Goal: Task Accomplishment & Management: Use online tool/utility

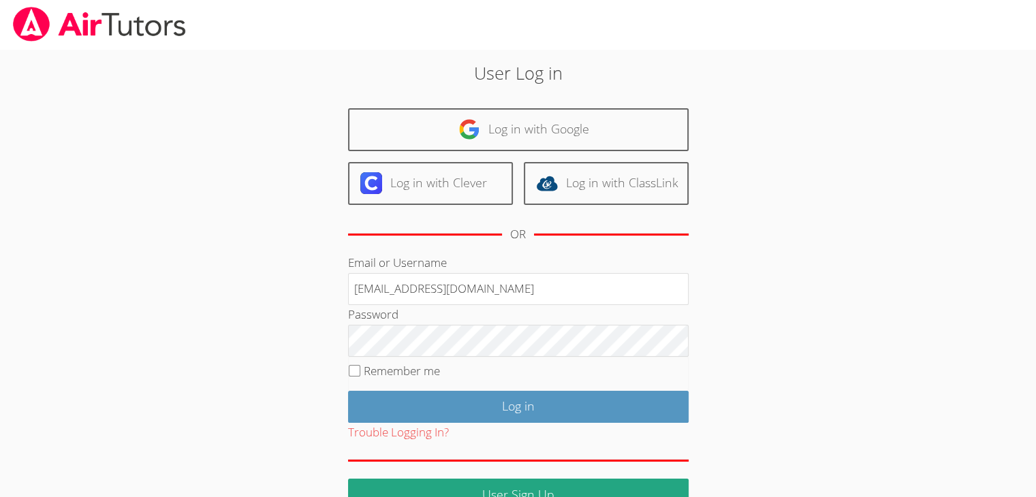
type input "info@pace-tutoring.com"
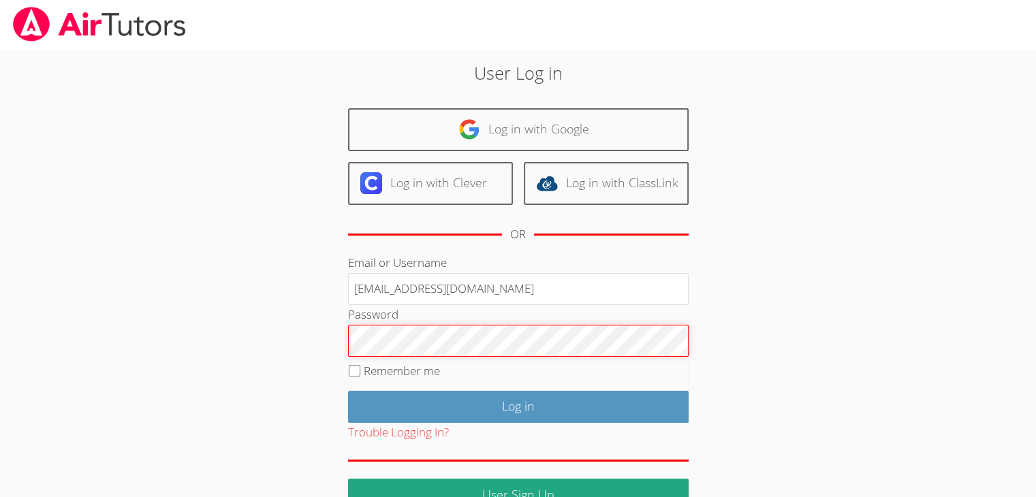
click at [348, 391] on input "Log in" at bounding box center [518, 407] width 341 height 32
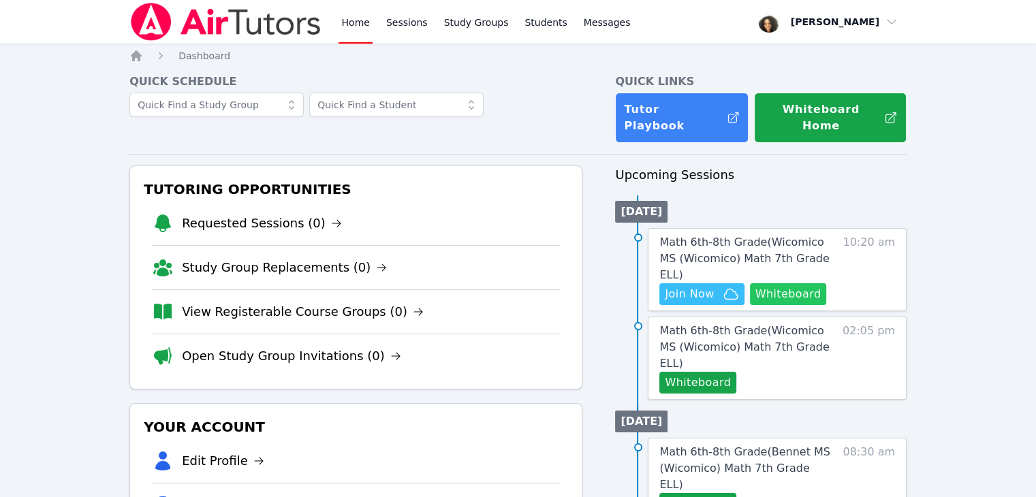
click at [787, 283] on button "Whiteboard" at bounding box center [788, 294] width 77 height 22
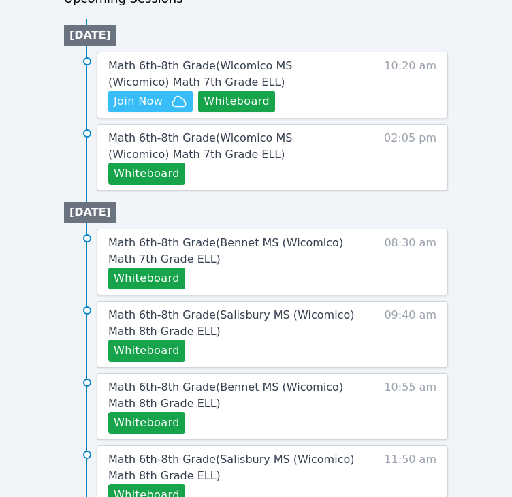
scroll to position [687, 0]
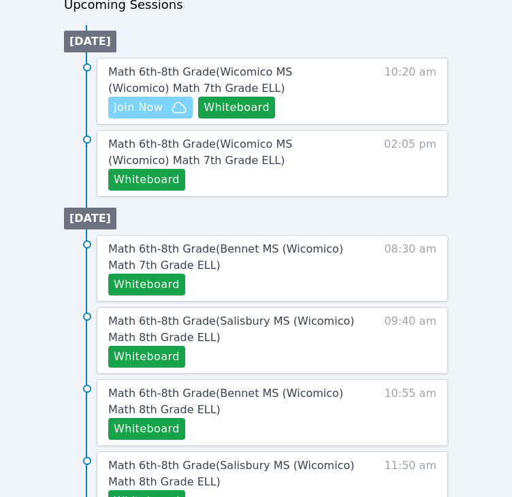
click at [164, 106] on span "Join Now" at bounding box center [151, 107] width 74 height 16
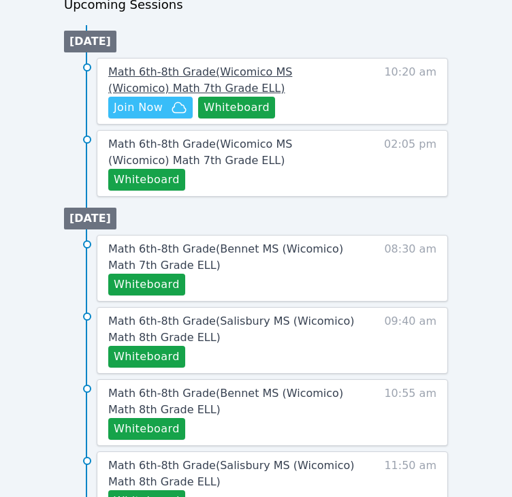
click at [207, 69] on span "Math 6th-8th Grade ( Wicomico MS (Wicomico) Math 7th Grade ELL )" at bounding box center [200, 79] width 184 height 29
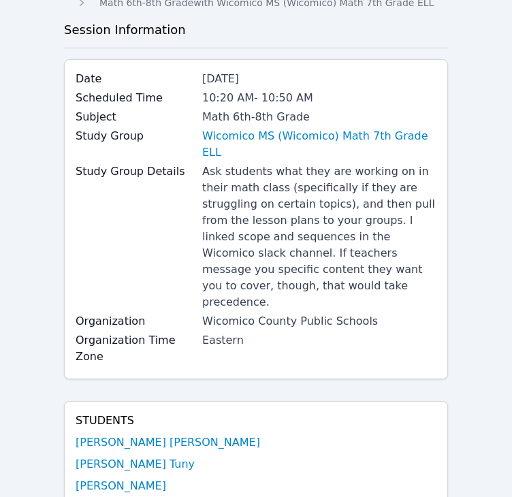
scroll to position [65, 0]
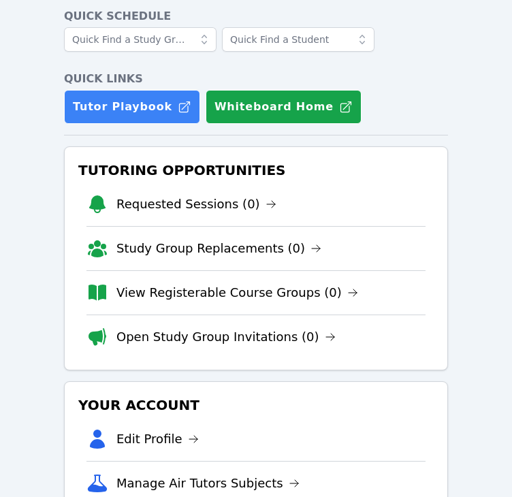
scroll to position [687, 0]
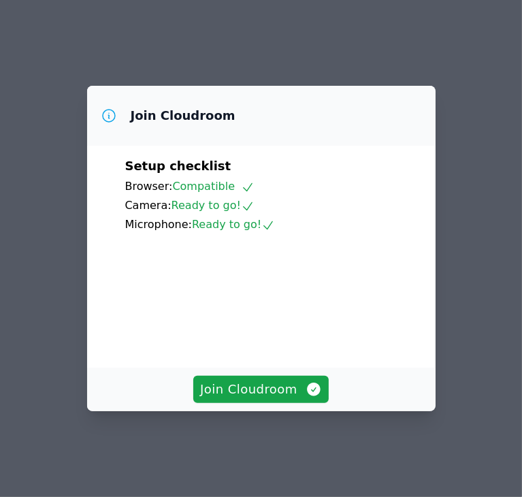
click at [277, 411] on div "Join Cloudroom" at bounding box center [261, 390] width 349 height 44
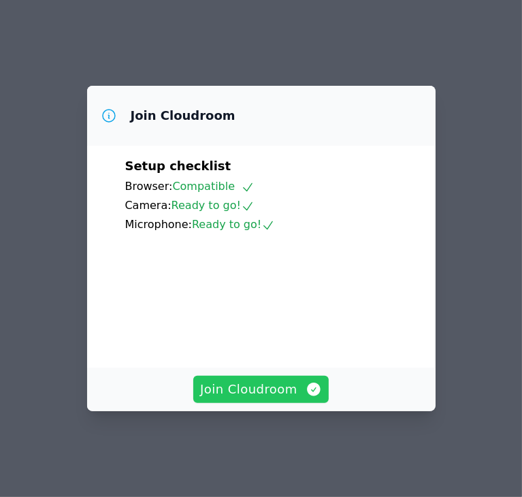
click at [277, 403] on button "Join Cloudroom" at bounding box center [261, 389] width 136 height 27
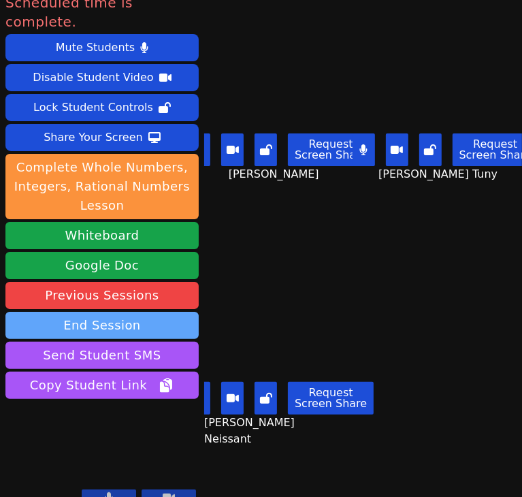
click at [99, 312] on button "End Session" at bounding box center [101, 325] width 193 height 27
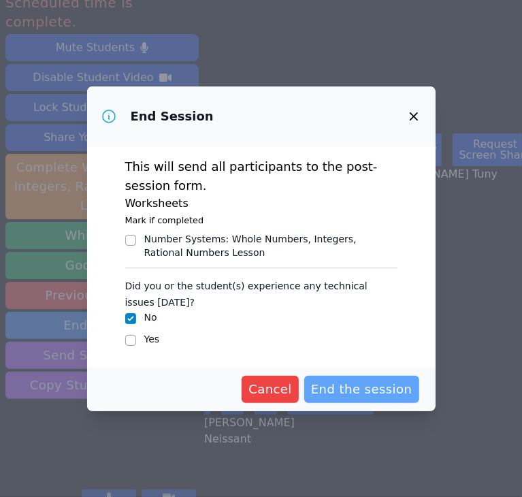
click at [349, 388] on span "End the session" at bounding box center [361, 389] width 101 height 19
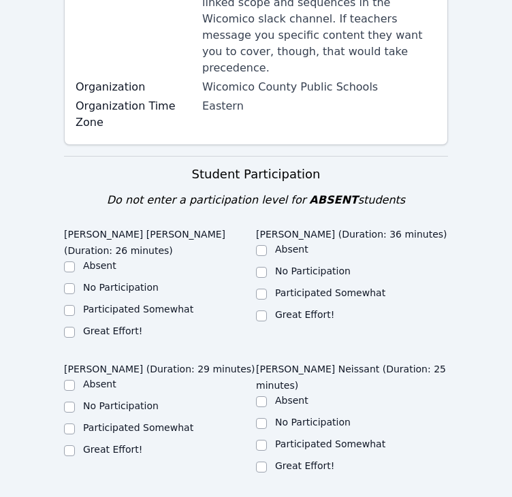
scroll to position [373, 0]
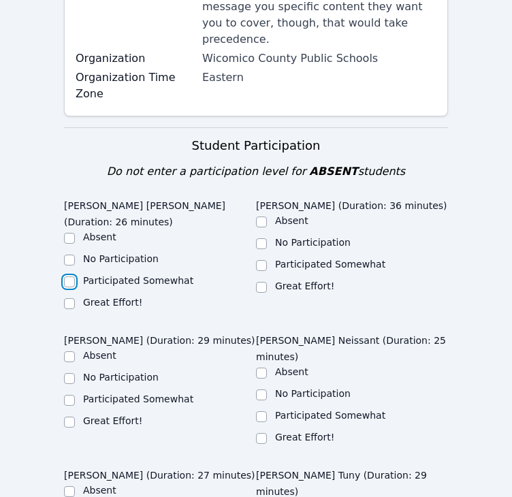
click at [69, 277] on input "Participated Somewhat" at bounding box center [69, 282] width 11 height 11
checkbox input "true"
click at [263, 260] on input "Participated Somewhat" at bounding box center [261, 265] width 11 height 11
checkbox input "true"
click at [71, 417] on input "Great Effort!" at bounding box center [69, 422] width 11 height 11
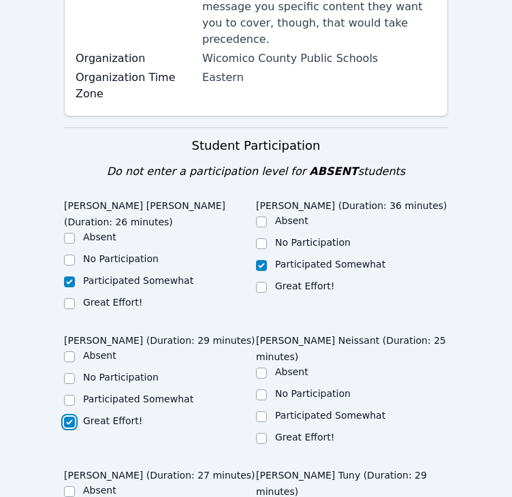
checkbox input "true"
click at [265, 411] on input "Participated Somewhat" at bounding box center [261, 416] width 11 height 11
checkbox input "true"
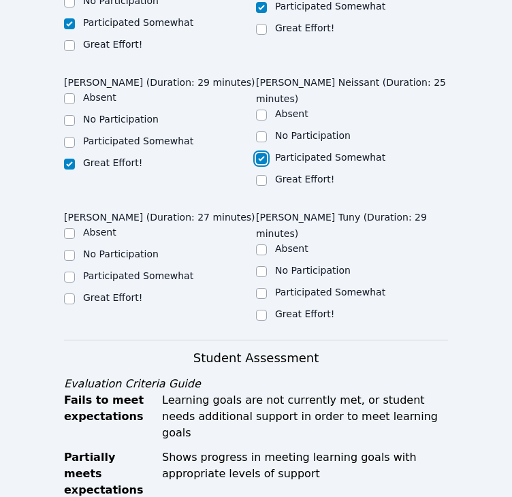
scroll to position [633, 0]
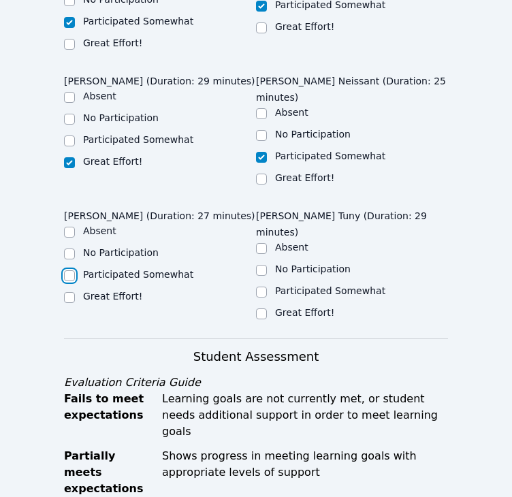
click at [69, 270] on input "Participated Somewhat" at bounding box center [69, 275] width 11 height 11
checkbox input "true"
click at [262, 309] on input "Great Effort!" at bounding box center [261, 314] width 11 height 11
checkbox input "true"
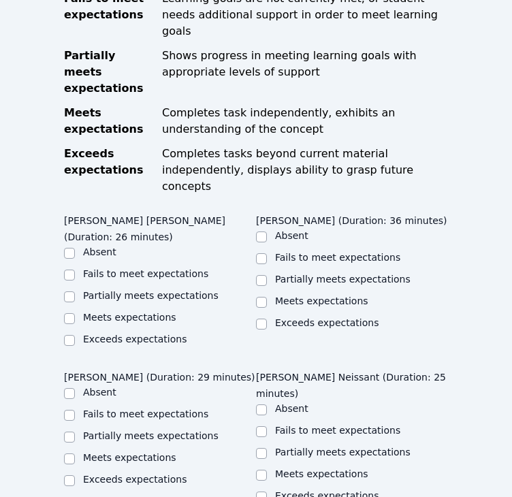
scroll to position [1035, 0]
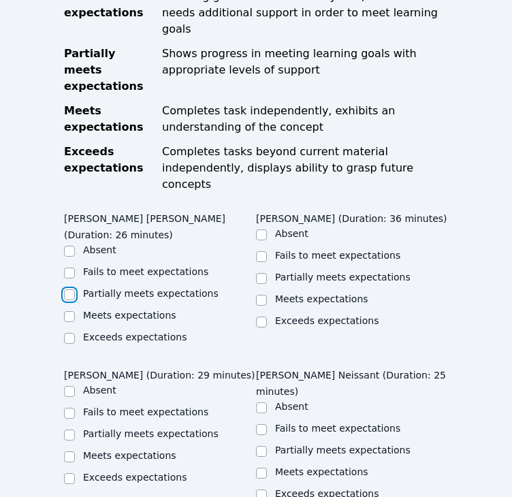
click at [69, 289] on input "Partially meets expectations" at bounding box center [69, 294] width 11 height 11
checkbox input "true"
click at [71, 452] on input "Meets expectations" at bounding box center [69, 457] width 11 height 11
checkbox input "true"
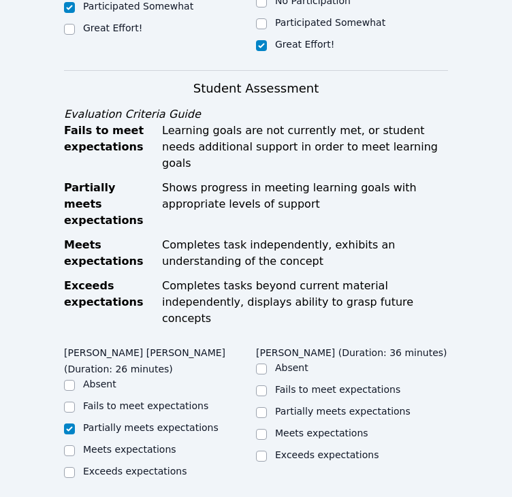
scroll to position [930, 0]
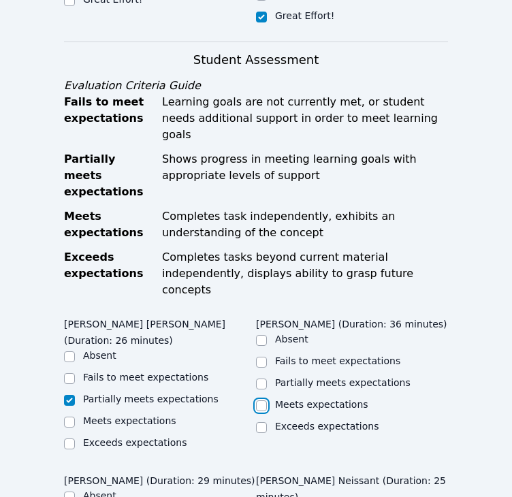
click at [262, 400] on input "Meets expectations" at bounding box center [261, 405] width 11 height 11
checkbox input "true"
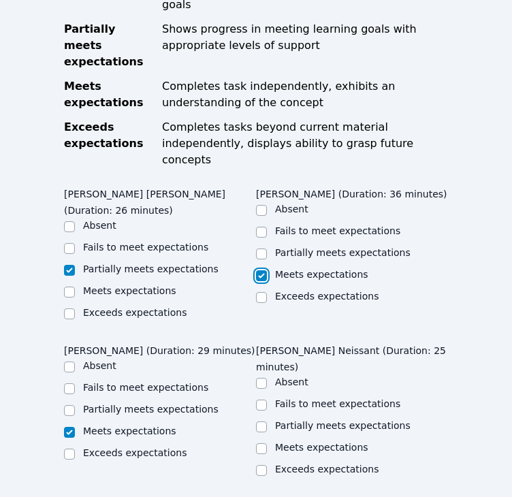
scroll to position [1060, 0]
click at [266, 443] on input "Meets expectations" at bounding box center [261, 448] width 11 height 11
checkbox input "true"
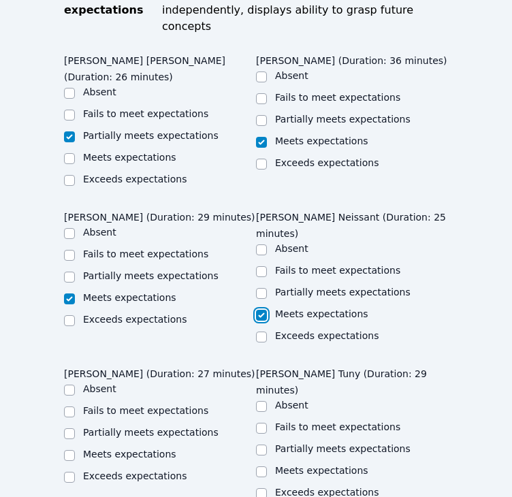
scroll to position [1194, 0]
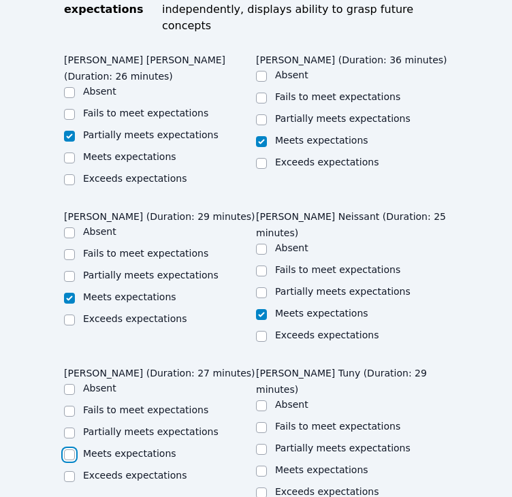
click at [71, 450] on input "Meets expectations" at bounding box center [69, 455] width 11 height 11
checkbox input "true"
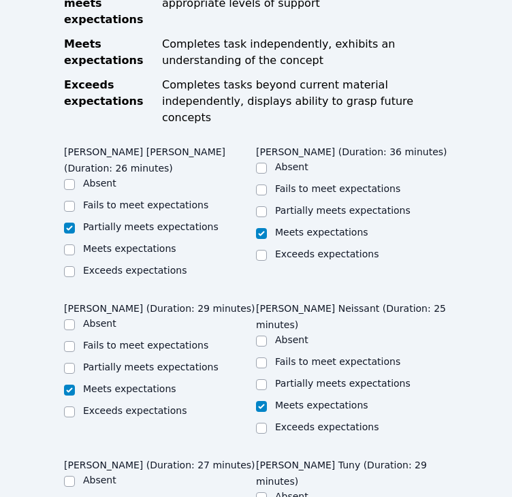
scroll to position [1101, 0]
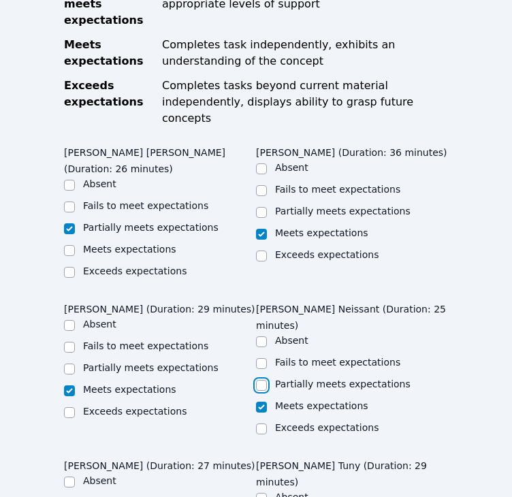
click at [261, 380] on input "Partially meets expectations" at bounding box center [261, 385] width 11 height 11
checkbox input "true"
checkbox input "false"
checkbox input "true"
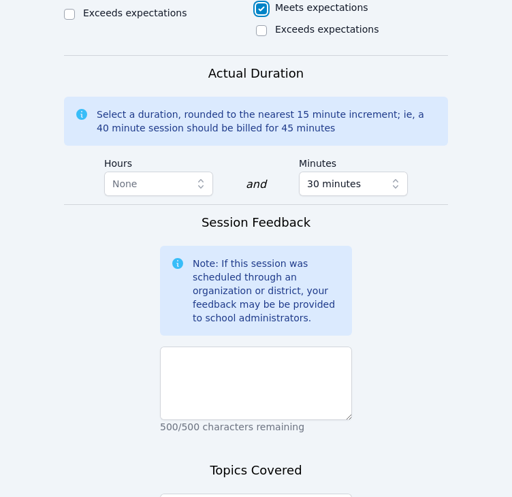
scroll to position [1662, 0]
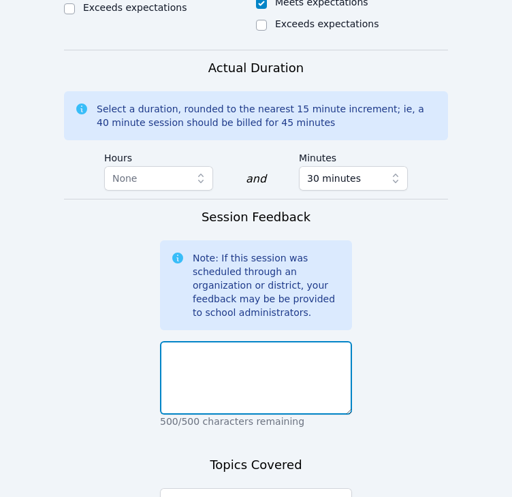
click at [311, 341] on textarea at bounding box center [256, 378] width 192 height 74
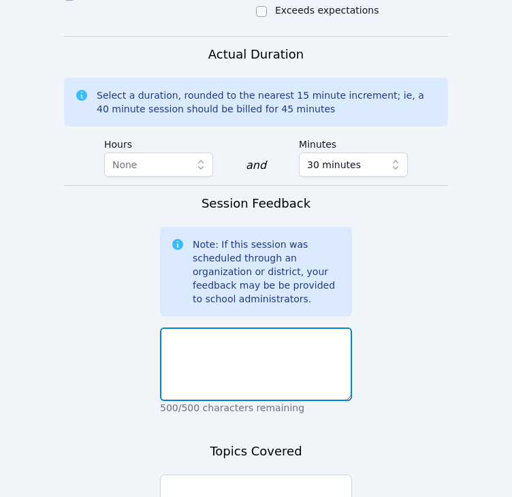
scroll to position [1677, 0]
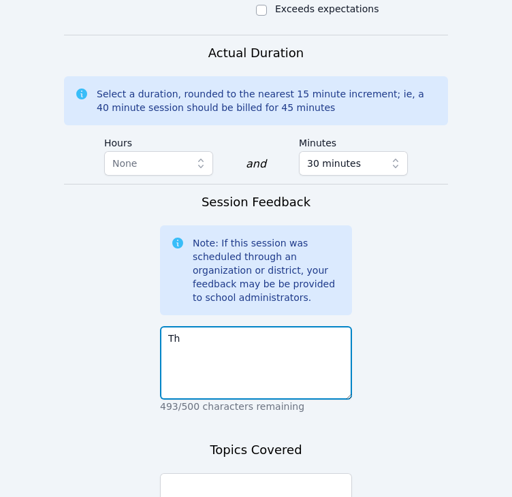
type textarea "T"
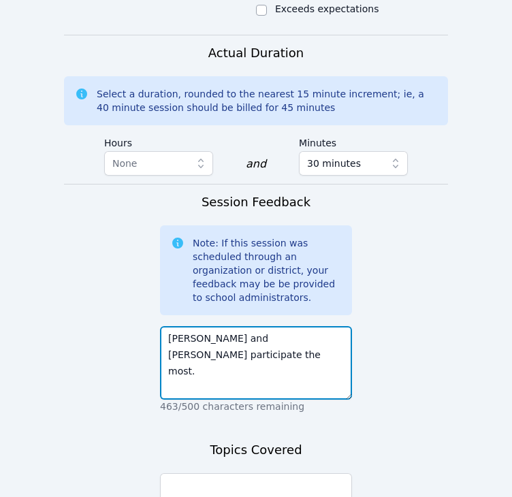
type textarea "Neltha and Jean participate the most."
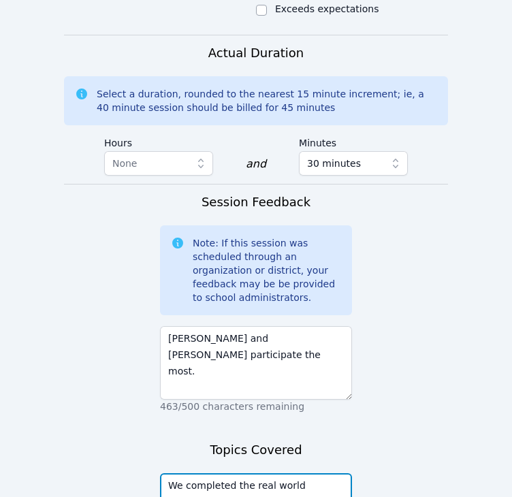
type textarea "We completed the real world constant of proportionality problems worksheet we s…"
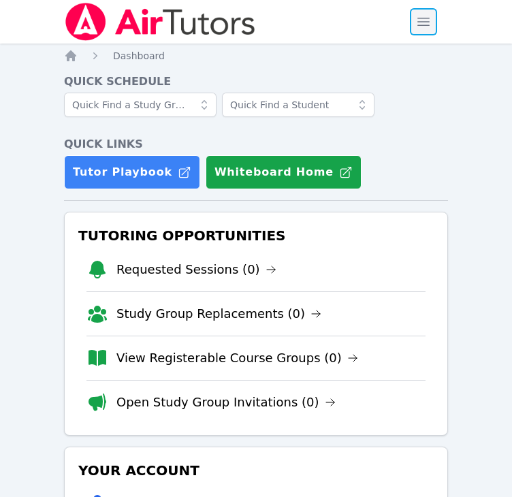
click at [423, 18] on span "button" at bounding box center [424, 22] width 30 height 30
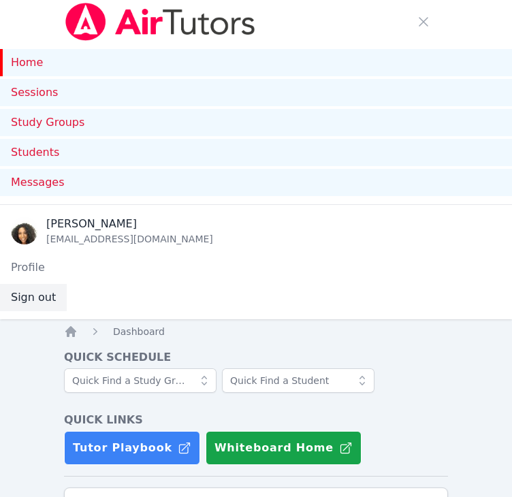
click at [40, 304] on button "Sign out" at bounding box center [33, 297] width 67 height 27
